Goal: Task Accomplishment & Management: Manage account settings

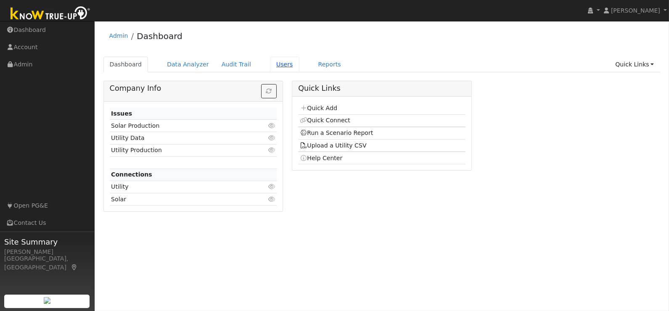
click at [277, 68] on link "Users" at bounding box center [284, 65] width 29 height 16
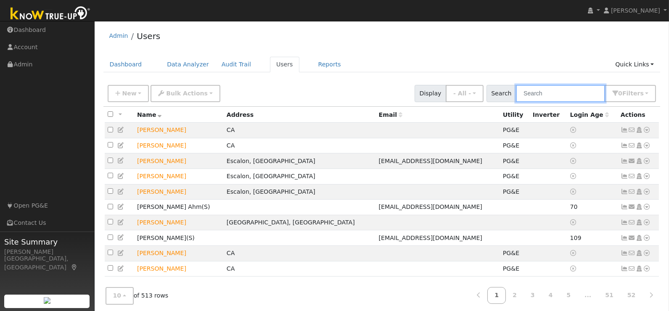
click at [557, 93] on input "text" at bounding box center [560, 93] width 89 height 17
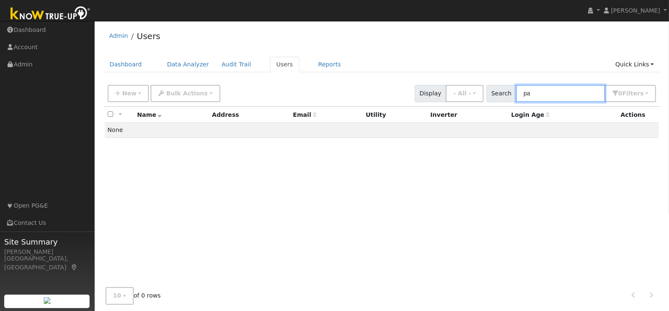
type input "p"
